Goal: Task Accomplishment & Management: Use online tool/utility

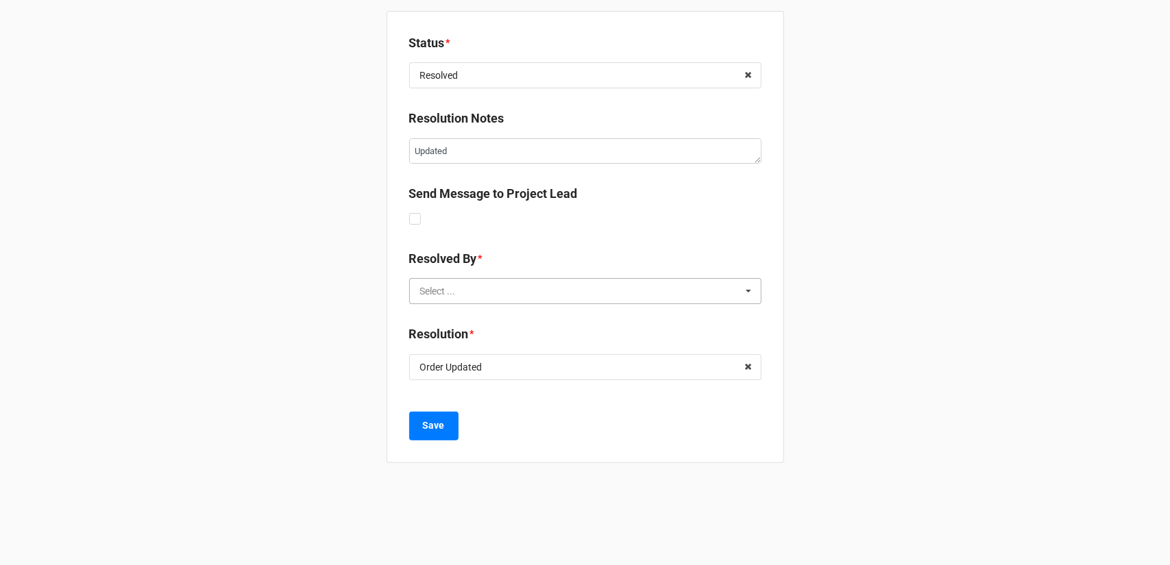
click at [488, 292] on input "text" at bounding box center [585, 291] width 351 height 25
click at [456, 391] on div "[PERSON_NAME]" at bounding box center [585, 392] width 351 height 25
type textarea "x"
click at [434, 421] on b "Save" at bounding box center [434, 426] width 22 height 14
click at [537, 291] on input "text" at bounding box center [585, 291] width 351 height 25
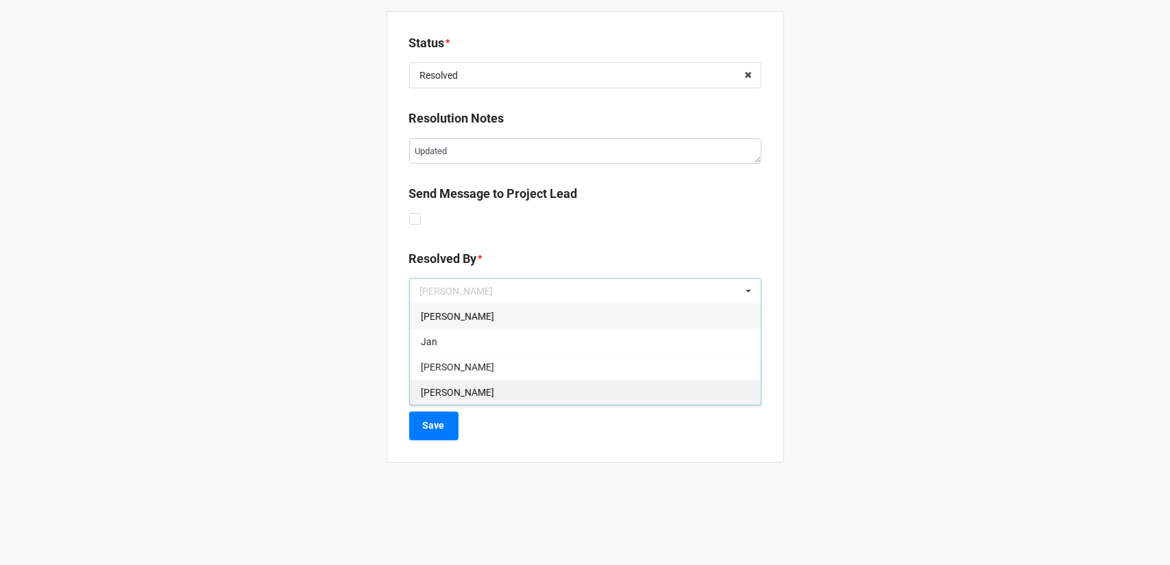
click at [476, 386] on div "[PERSON_NAME]" at bounding box center [585, 392] width 351 height 25
type textarea "x"
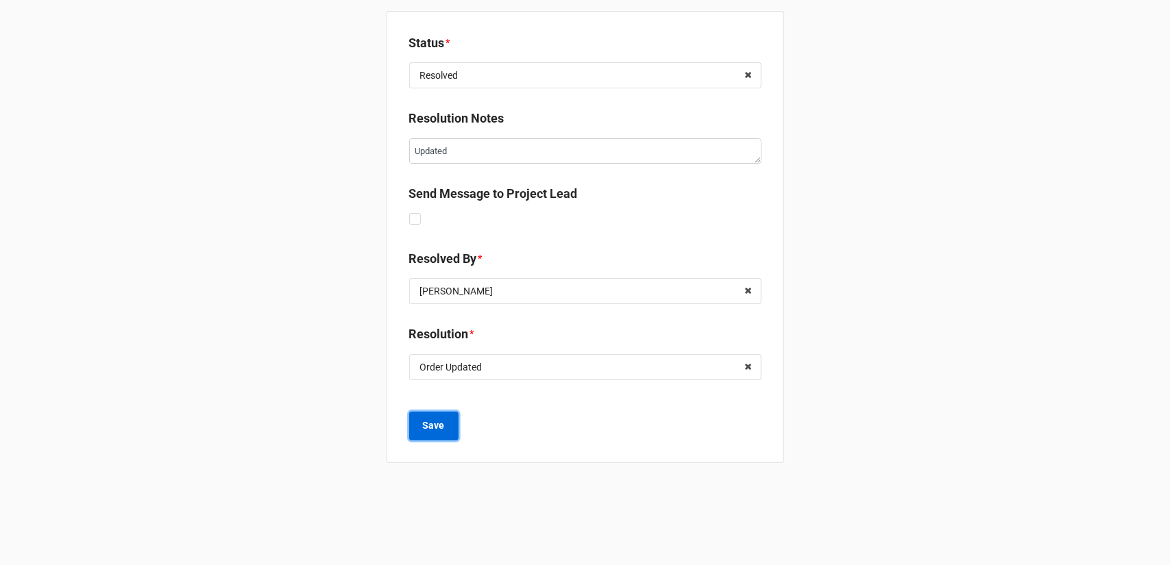
click at [434, 420] on b "Save" at bounding box center [434, 426] width 22 height 14
click at [547, 282] on input "text" at bounding box center [585, 291] width 351 height 25
click at [482, 384] on div "[PERSON_NAME]" at bounding box center [585, 392] width 351 height 25
type textarea "x"
click at [447, 422] on button "Save" at bounding box center [433, 426] width 49 height 29
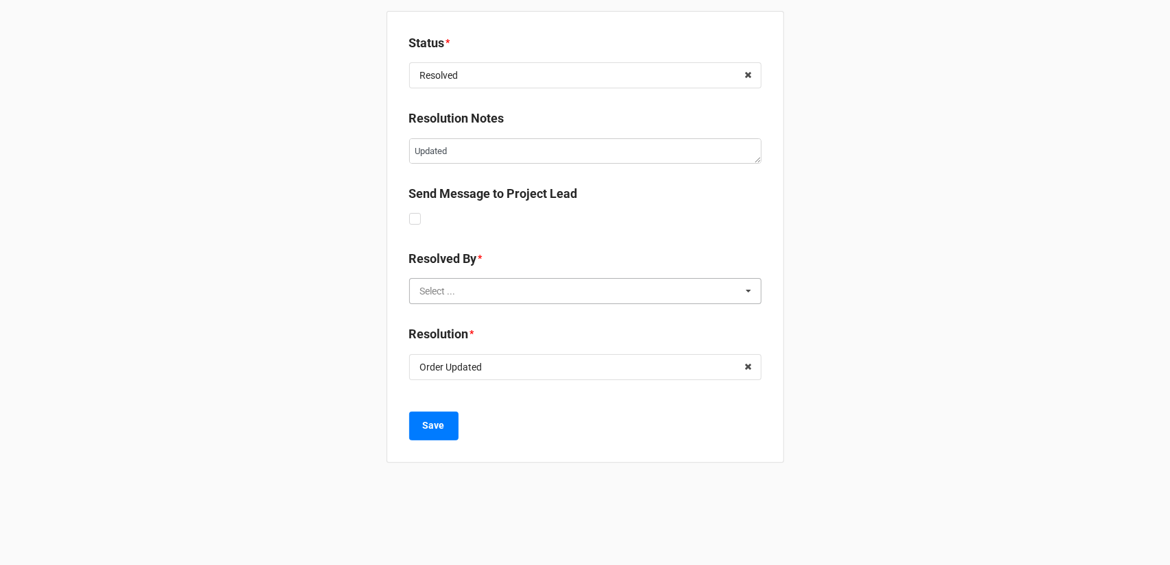
click at [597, 293] on input "text" at bounding box center [585, 291] width 351 height 25
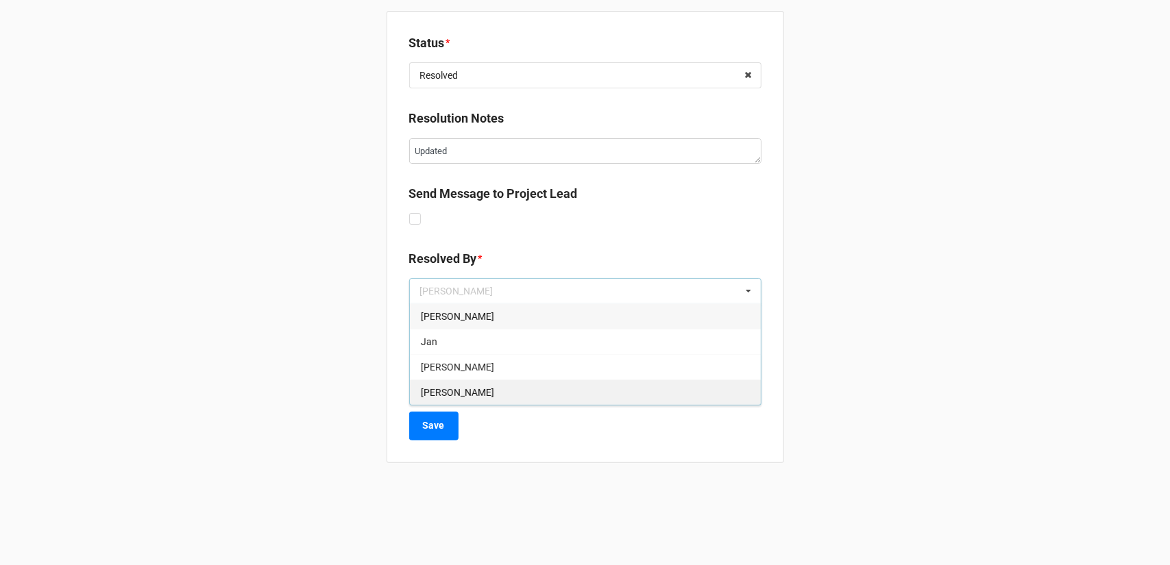
click at [560, 390] on div "[PERSON_NAME]" at bounding box center [585, 392] width 351 height 25
type textarea "x"
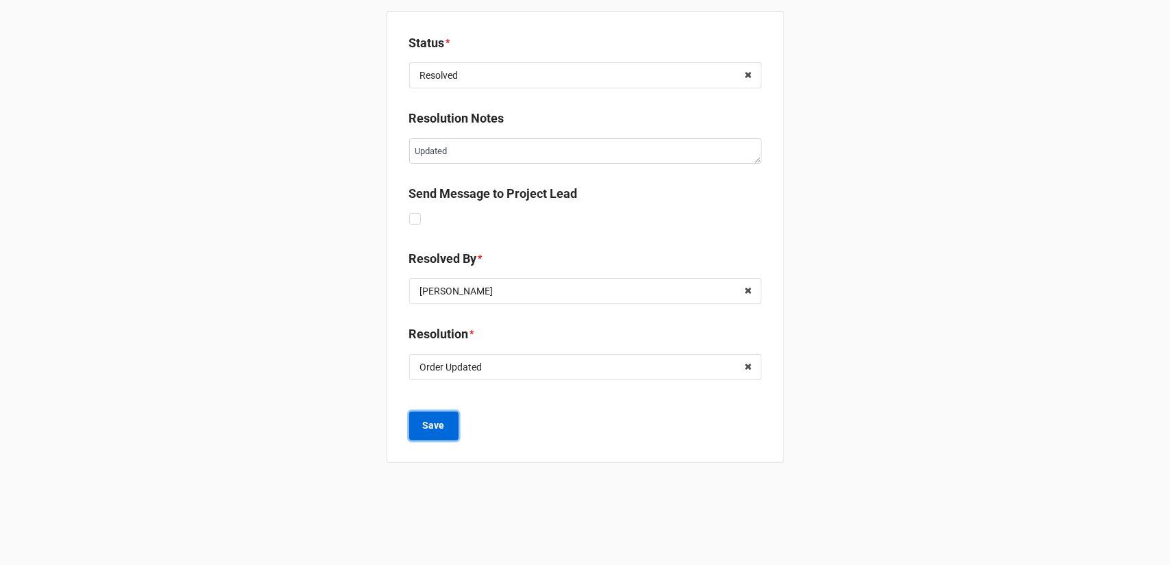
click at [428, 421] on b "Save" at bounding box center [434, 426] width 22 height 14
